Goal: Find specific page/section: Find specific page/section

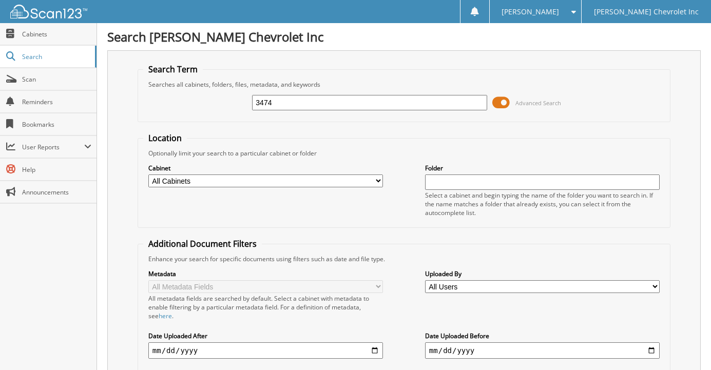
type input "3474"
click at [329, 112] on div "3474 Advanced Search" at bounding box center [404, 103] width 522 height 28
click at [333, 99] on input "3474" at bounding box center [369, 102] width 235 height 15
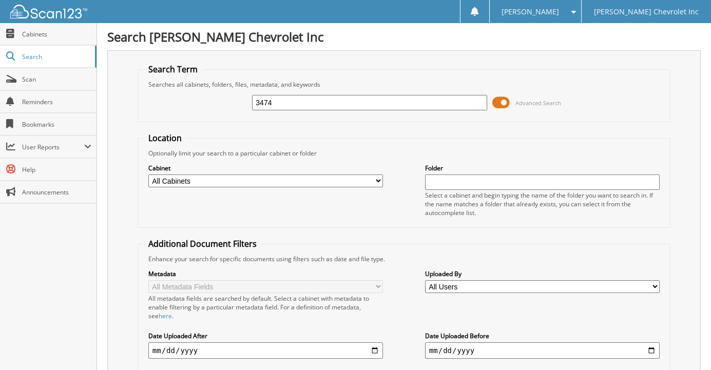
click at [333, 99] on input "3474" at bounding box center [369, 102] width 235 height 15
type input "13474"
click at [38, 39] on link "Cabinets" at bounding box center [48, 34] width 97 height 22
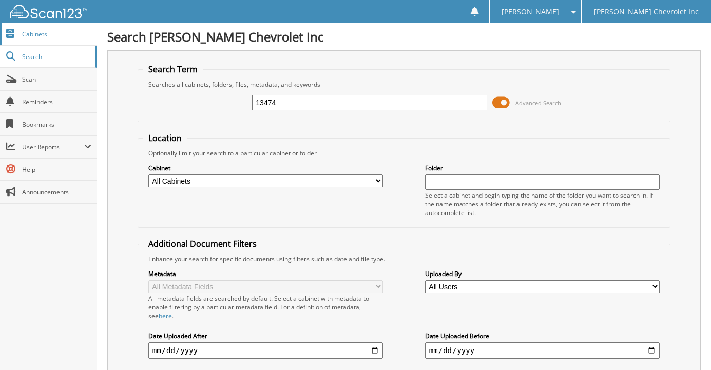
click at [38, 39] on link "Cabinets" at bounding box center [48, 34] width 97 height 22
